Goal: Navigation & Orientation: Go to known website

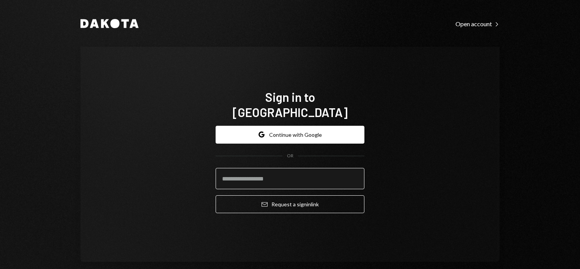
click at [299, 168] on input "email" at bounding box center [290, 178] width 149 height 21
type input "**********"
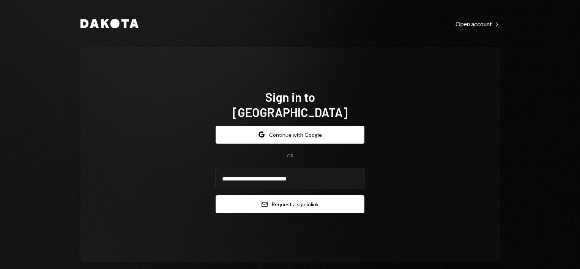
click at [281, 197] on button "Email Request a sign in link" at bounding box center [290, 204] width 149 height 18
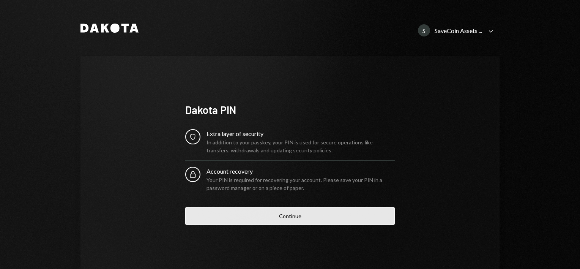
click at [281, 211] on button "Continue" at bounding box center [290, 216] width 210 height 18
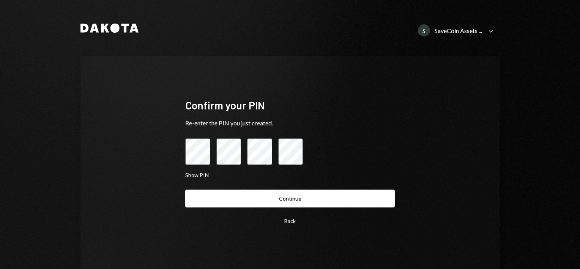
click at [185, 189] on button "Continue" at bounding box center [290, 198] width 210 height 18
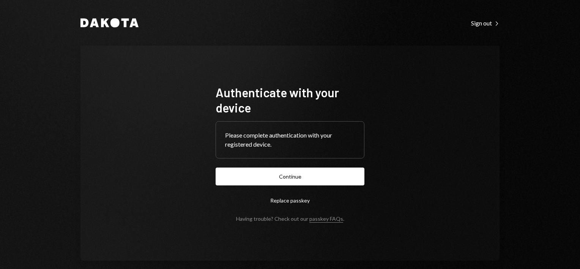
click at [238, 170] on button "Continue" at bounding box center [290, 176] width 149 height 18
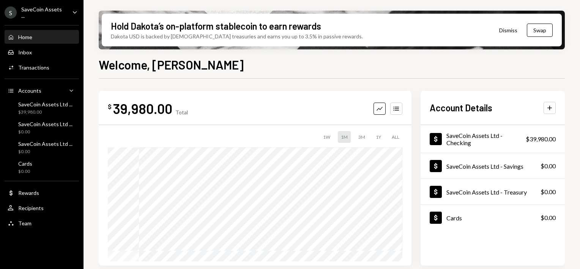
click at [59, 14] on div "SaveCoin Assets ..." at bounding box center [43, 12] width 45 height 13
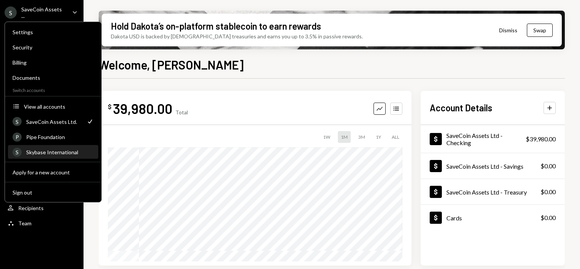
click at [60, 149] on div "Skybase International" at bounding box center [60, 152] width 68 height 6
